Goal: Browse casually: Explore the website without a specific task or goal

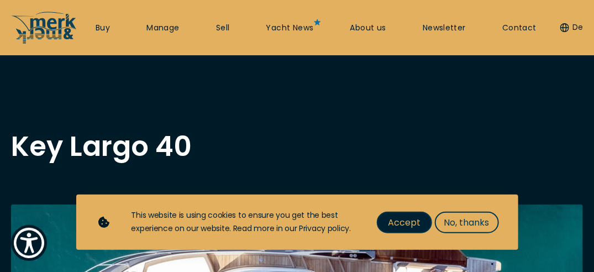
click at [410, 221] on span "Accept" at bounding box center [404, 223] width 33 height 14
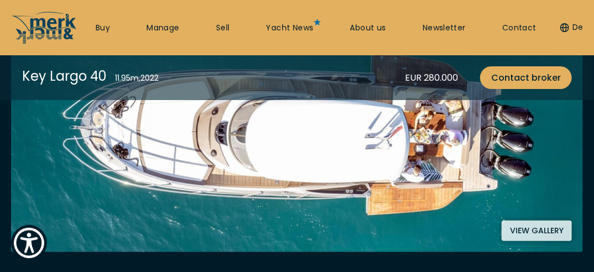
scroll to position [221, 0]
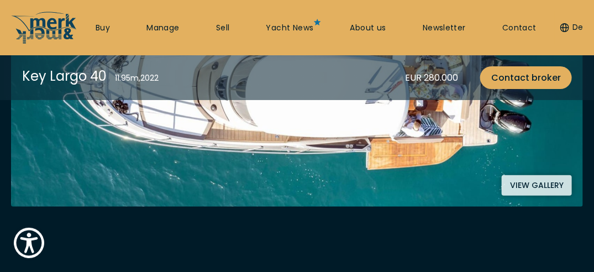
click at [533, 179] on button "View gallery" at bounding box center [537, 185] width 70 height 20
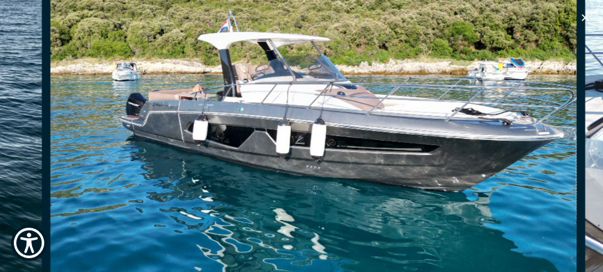
click at [67, 150] on img "Merk&Merk" at bounding box center [313, 100] width 527 height 354
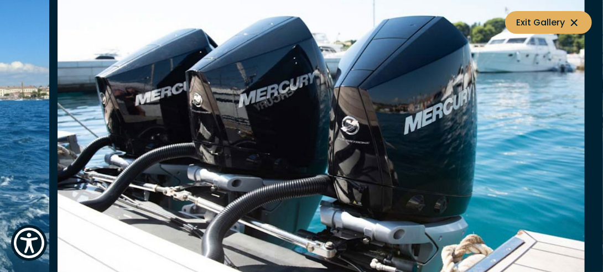
click at [71, 119] on img "button" at bounding box center [321, 100] width 527 height 354
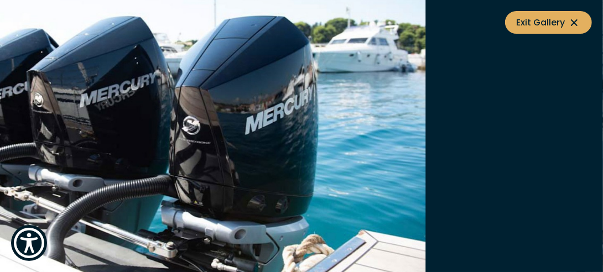
click at [93, 133] on img "button" at bounding box center [162, 100] width 527 height 354
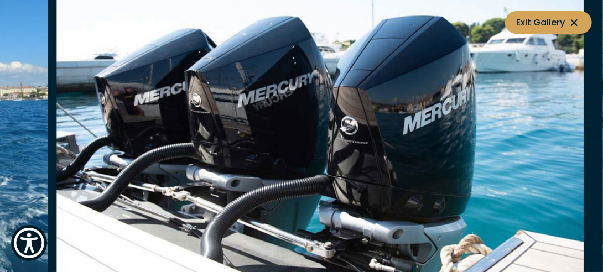
click at [575, 27] on icon at bounding box center [573, 22] width 13 height 13
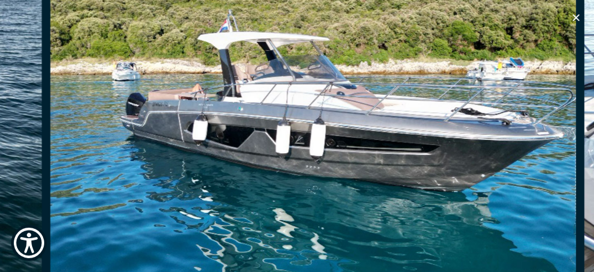
scroll to position [719, 0]
